Goal: Transaction & Acquisition: Book appointment/travel/reservation

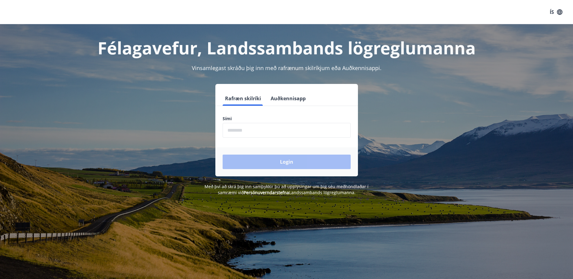
click at [263, 131] on input "phone" at bounding box center [287, 130] width 128 height 15
type input "********"
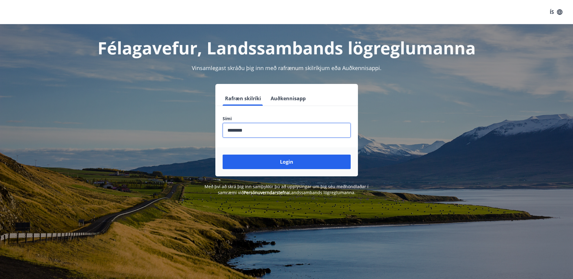
click at [223, 155] on button "Login" at bounding box center [287, 162] width 128 height 15
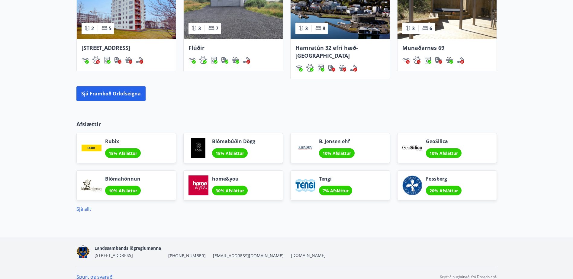
scroll to position [451, 0]
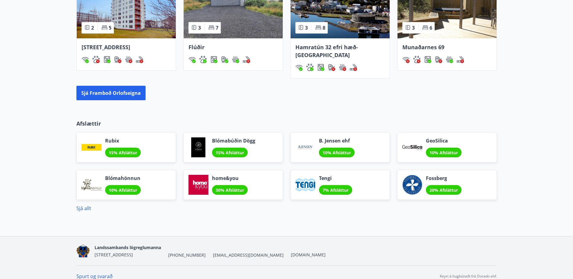
click at [418, 175] on div at bounding box center [412, 185] width 20 height 20
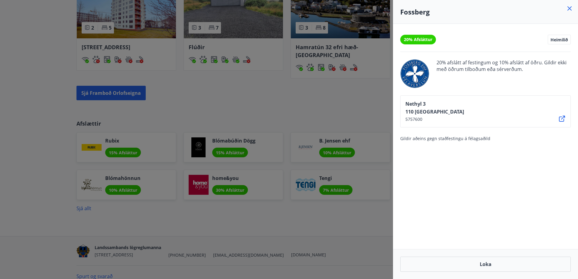
click at [571, 7] on icon at bounding box center [569, 8] width 7 height 7
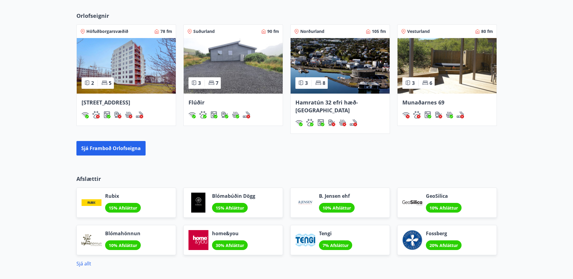
scroll to position [391, 0]
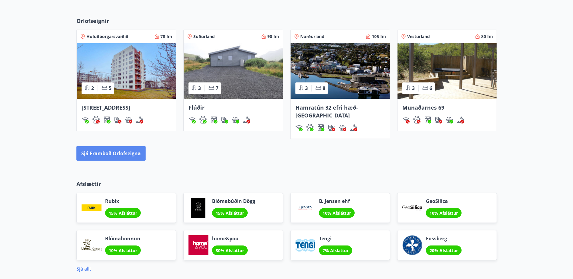
click at [119, 146] on button "Sjá framboð orlofseigna" at bounding box center [110, 153] width 69 height 15
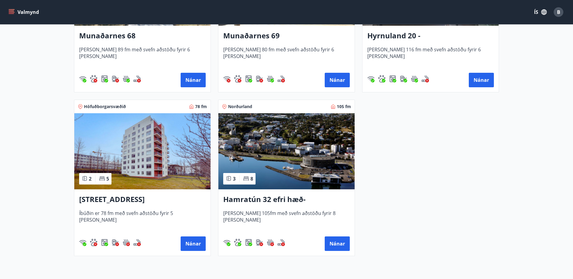
scroll to position [393, 0]
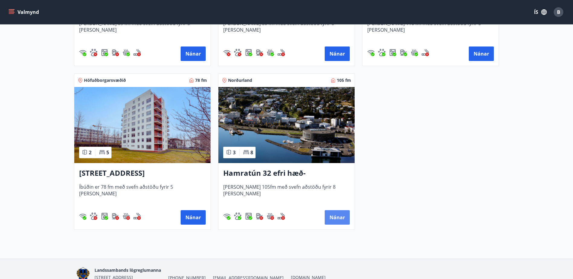
click at [339, 218] on button "Nánar" at bounding box center [337, 217] width 25 height 15
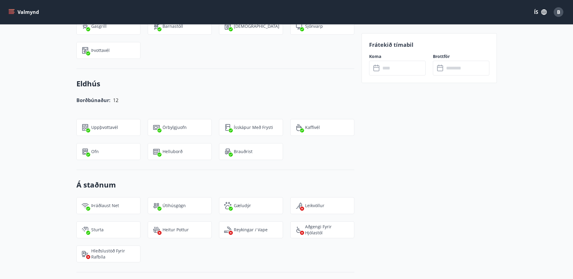
scroll to position [514, 0]
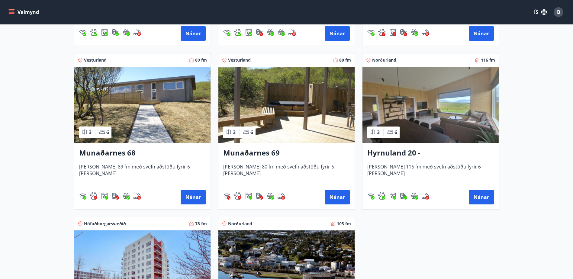
scroll to position [272, 0]
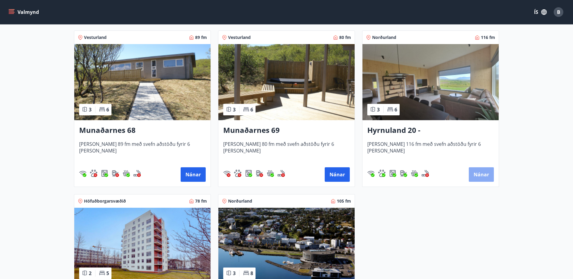
click at [479, 175] on button "Nánar" at bounding box center [481, 174] width 25 height 15
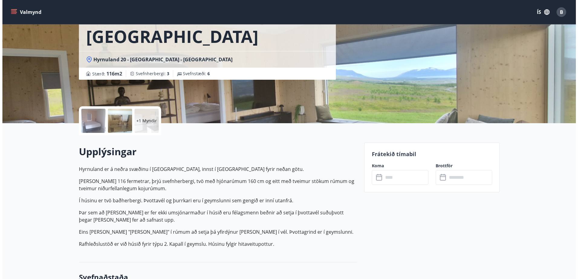
scroll to position [30, 0]
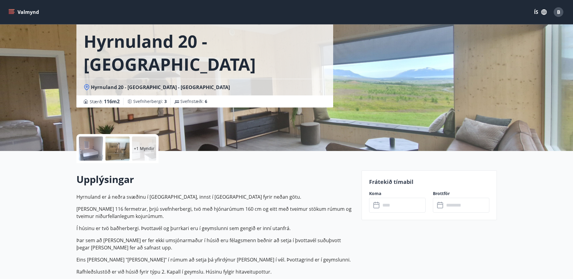
click at [377, 206] on icon at bounding box center [376, 205] width 7 height 7
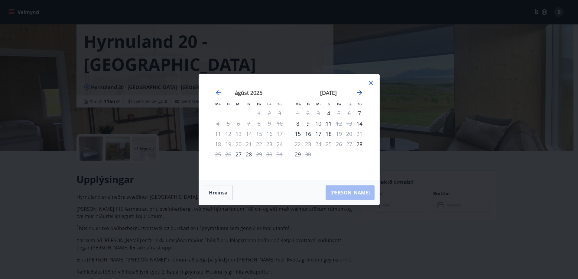
click at [360, 93] on icon "Move forward to switch to the next month." at bounding box center [359, 92] width 7 height 7
click at [360, 94] on icon "Move forward to switch to the next month." at bounding box center [359, 92] width 5 height 5
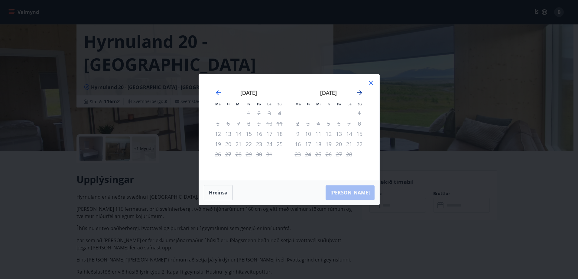
click at [360, 94] on icon "Move forward to switch to the next month." at bounding box center [359, 92] width 5 height 5
click at [370, 84] on icon at bounding box center [370, 82] width 7 height 7
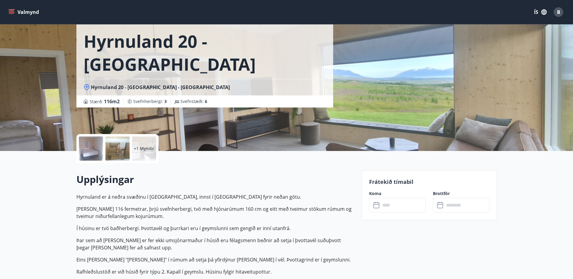
click at [93, 153] on div at bounding box center [91, 149] width 24 height 24
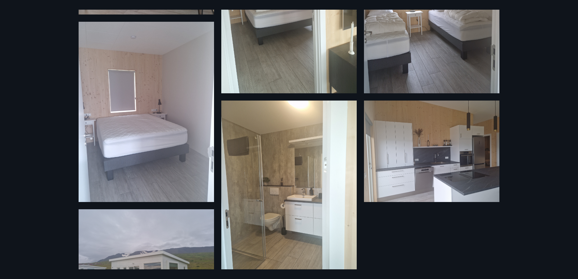
scroll to position [164, 0]
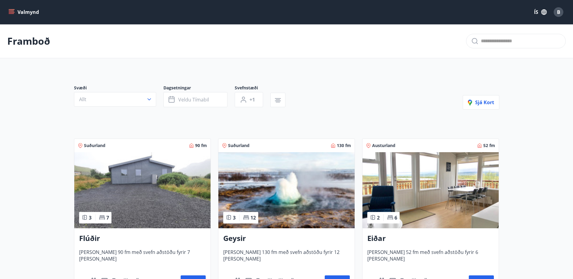
click at [174, 195] on img at bounding box center [142, 190] width 136 height 76
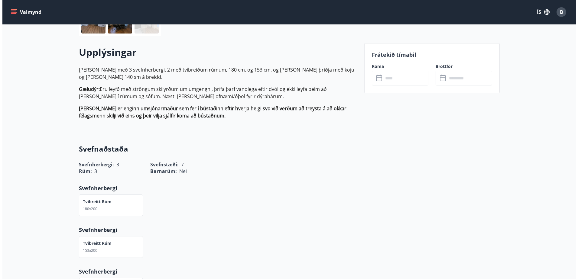
scroll to position [121, 0]
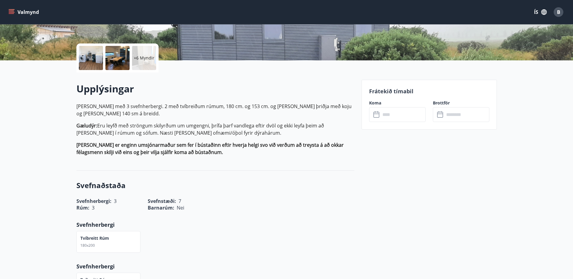
click at [376, 114] on icon at bounding box center [376, 114] width 7 height 7
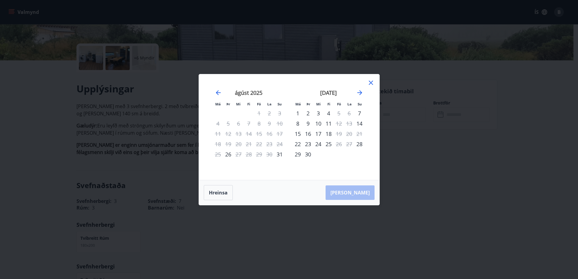
click at [372, 82] on icon at bounding box center [370, 82] width 7 height 7
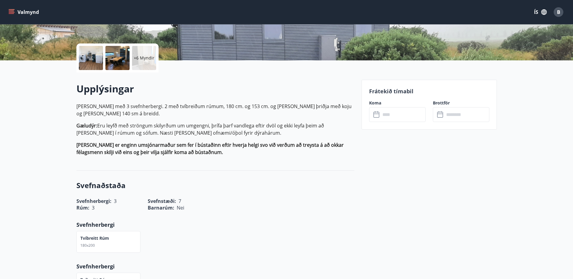
click at [114, 62] on div at bounding box center [117, 58] width 24 height 24
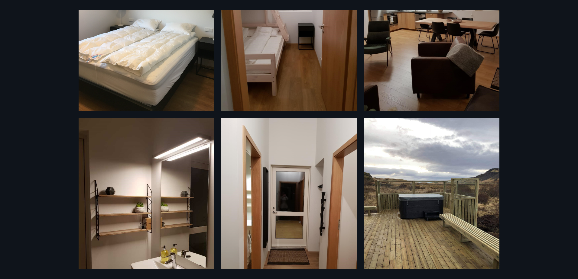
scroll to position [509, 0]
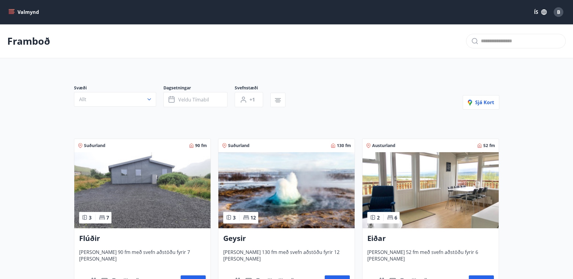
click at [12, 10] on icon "menu" at bounding box center [12, 9] width 7 height 1
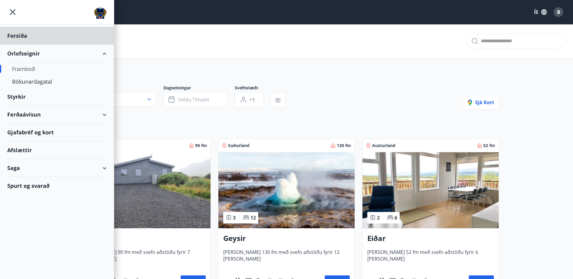
click at [17, 45] on div "Styrkir" at bounding box center [56, 36] width 99 height 18
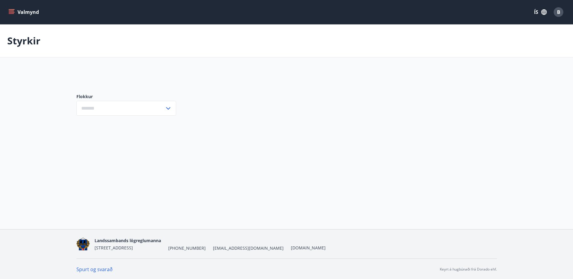
type input "***"
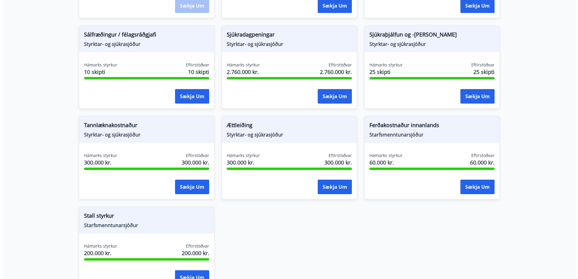
scroll to position [483, 0]
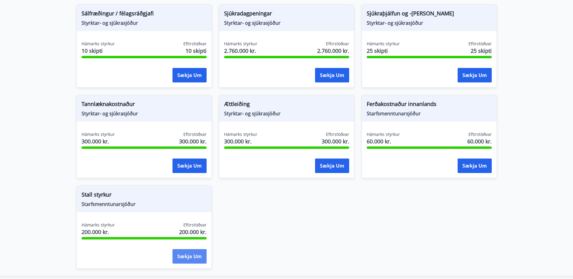
click at [182, 255] on button "Sækja um" at bounding box center [189, 256] width 34 height 15
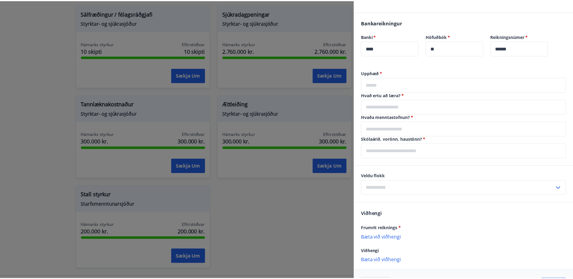
scroll to position [248, 0]
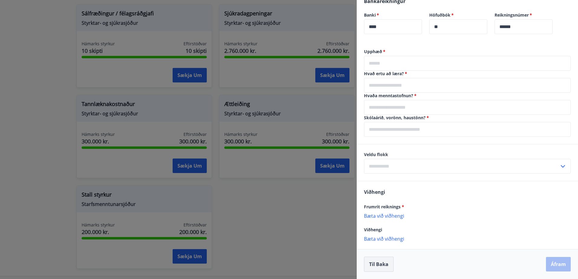
click at [386, 265] on button "Til baka" at bounding box center [379, 264] width 30 height 15
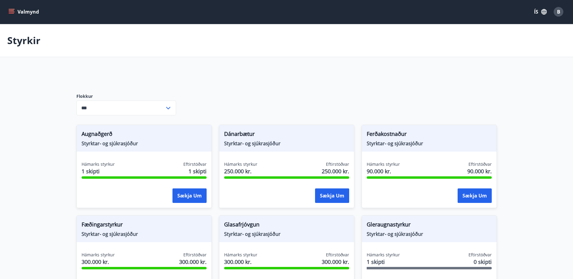
scroll to position [0, 0]
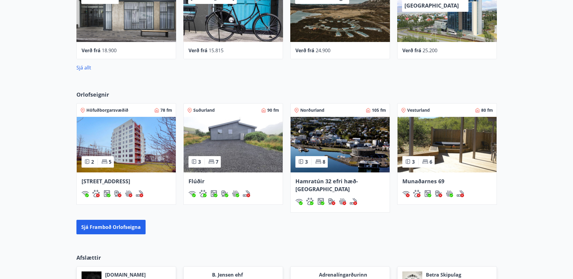
scroll to position [393, 0]
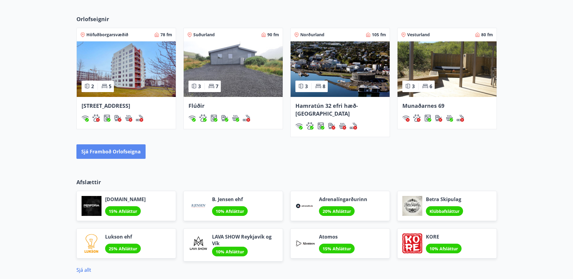
click at [124, 145] on button "Sjá framboð orlofseigna" at bounding box center [110, 151] width 69 height 15
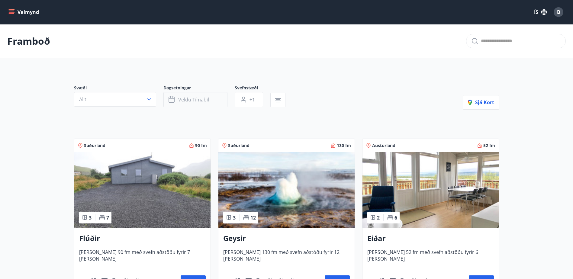
click at [198, 99] on span "Veldu tímabil" at bounding box center [193, 99] width 31 height 7
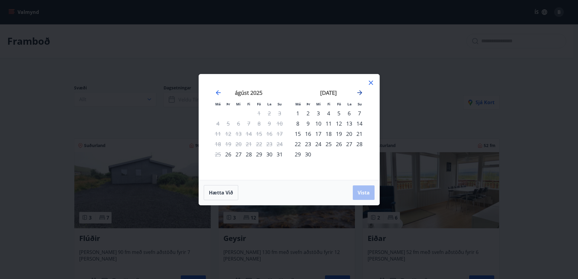
click at [359, 93] on icon "Move forward to switch to the next month." at bounding box center [359, 92] width 7 height 7
click at [216, 92] on icon "Move backward to switch to the previous month." at bounding box center [217, 92] width 7 height 7
click at [357, 95] on icon "Move forward to switch to the next month." at bounding box center [359, 92] width 7 height 7
click at [372, 82] on icon at bounding box center [370, 82] width 7 height 7
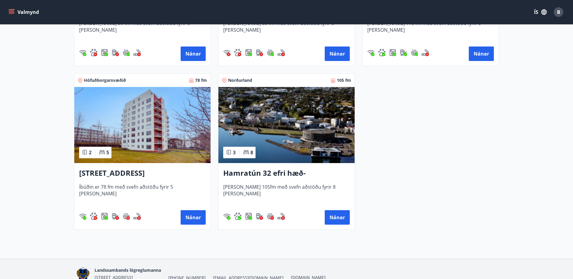
scroll to position [302, 0]
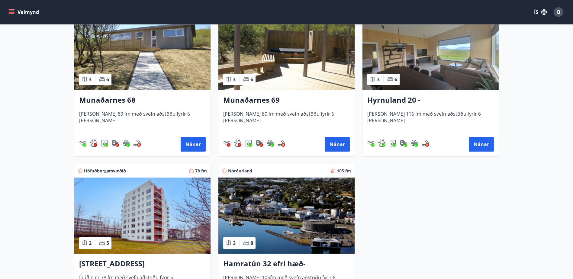
click at [433, 63] on img at bounding box center [431, 52] width 136 height 76
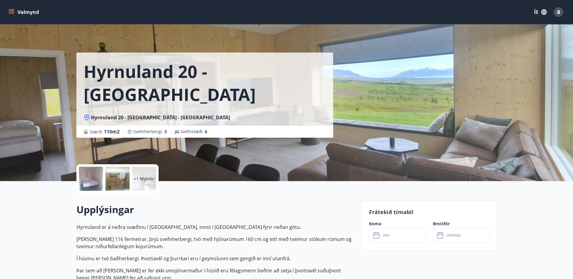
click at [377, 236] on icon at bounding box center [376, 235] width 7 height 7
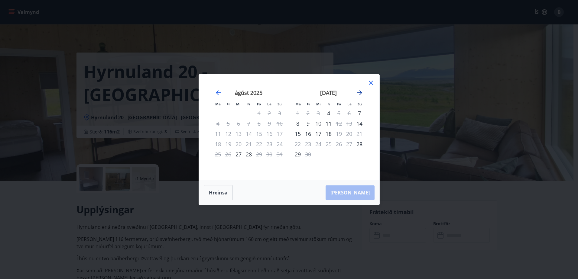
click at [360, 94] on icon "Move forward to switch to the next month." at bounding box center [359, 92] width 7 height 7
click at [360, 92] on icon "Move forward to switch to the next month." at bounding box center [359, 92] width 7 height 7
click at [360, 92] on icon "Move forward to switch to the next month." at bounding box center [359, 92] width 5 height 5
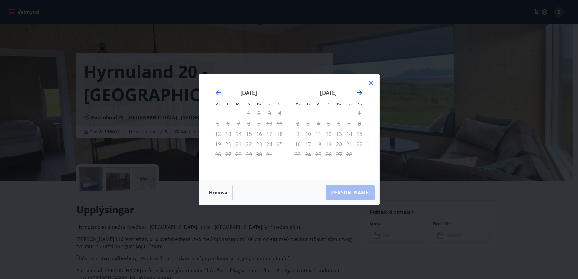
click at [360, 92] on icon "Move forward to switch to the next month." at bounding box center [359, 92] width 5 height 5
click at [361, 92] on icon "Move forward to switch to the next month." at bounding box center [359, 92] width 5 height 5
click at [361, 93] on icon "Move forward to switch to the next month." at bounding box center [359, 92] width 5 height 5
click at [220, 93] on icon "Move backward to switch to the previous month." at bounding box center [218, 92] width 5 height 5
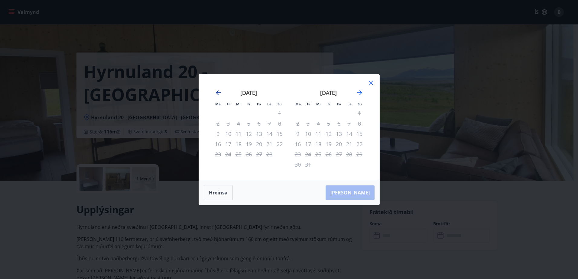
click at [220, 92] on icon "Move backward to switch to the previous month." at bounding box center [218, 92] width 5 height 5
click at [221, 92] on icon "Move backward to switch to the previous month." at bounding box center [217, 92] width 7 height 7
click at [371, 83] on icon at bounding box center [370, 82] width 7 height 7
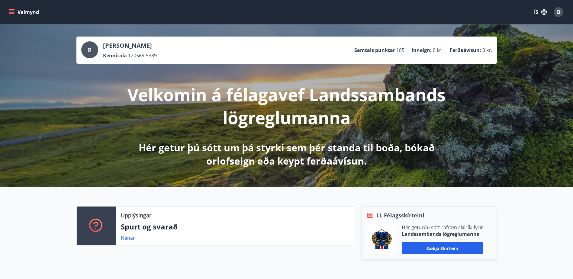
click at [13, 11] on icon "menu" at bounding box center [11, 11] width 5 height 1
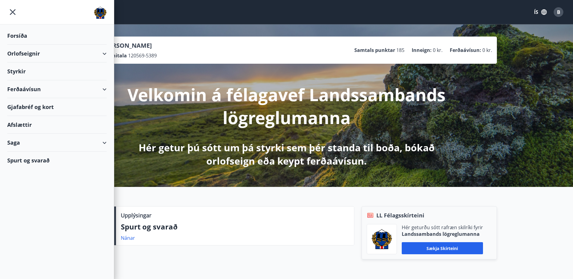
click at [34, 159] on div "Spurt og svarað" at bounding box center [56, 161] width 99 height 18
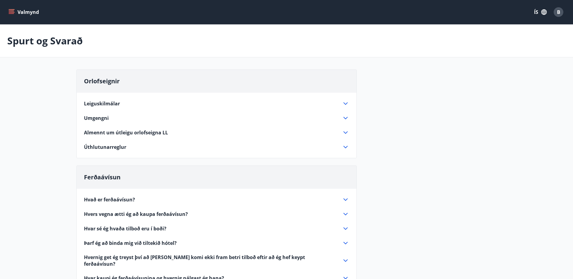
click at [114, 148] on span "Úthlutunarreglur" at bounding box center [105, 147] width 42 height 7
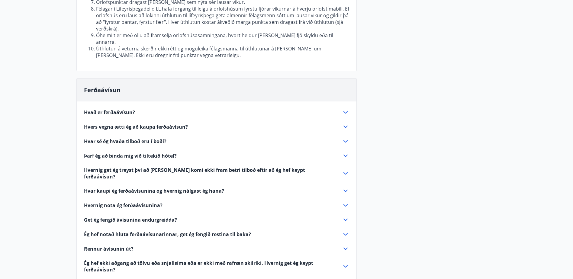
scroll to position [401, 0]
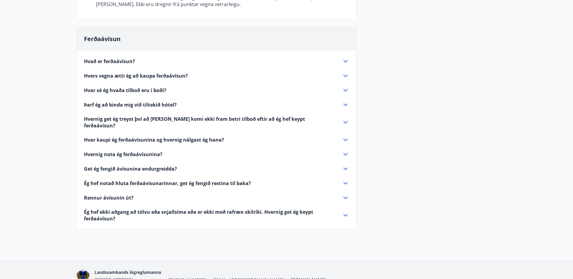
click at [220, 277] on span "[EMAIL_ADDRESS][DOMAIN_NAME]" at bounding box center [248, 280] width 71 height 6
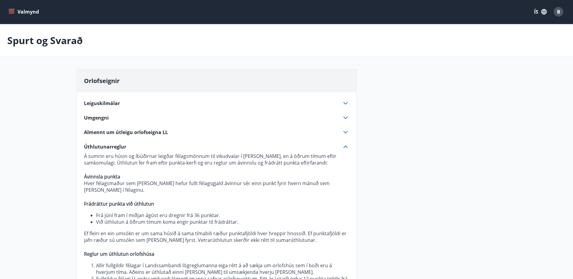
scroll to position [0, 0]
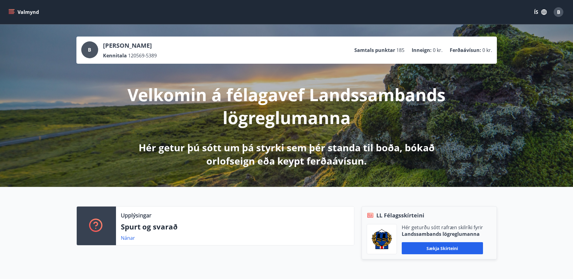
click at [9, 12] on icon "menu" at bounding box center [11, 12] width 6 height 6
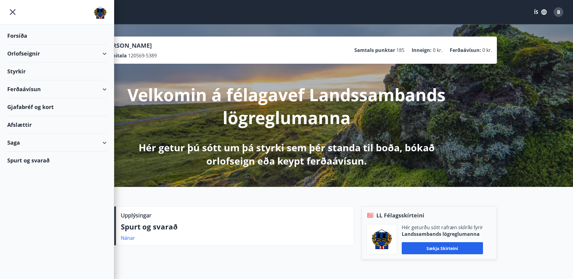
click at [23, 123] on div "Afslættir" at bounding box center [56, 125] width 99 height 18
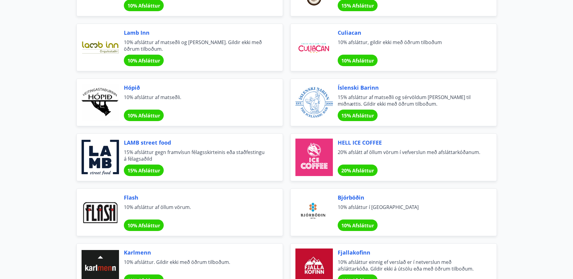
scroll to position [1752, 0]
